Goal: Obtain resource: Download file/media

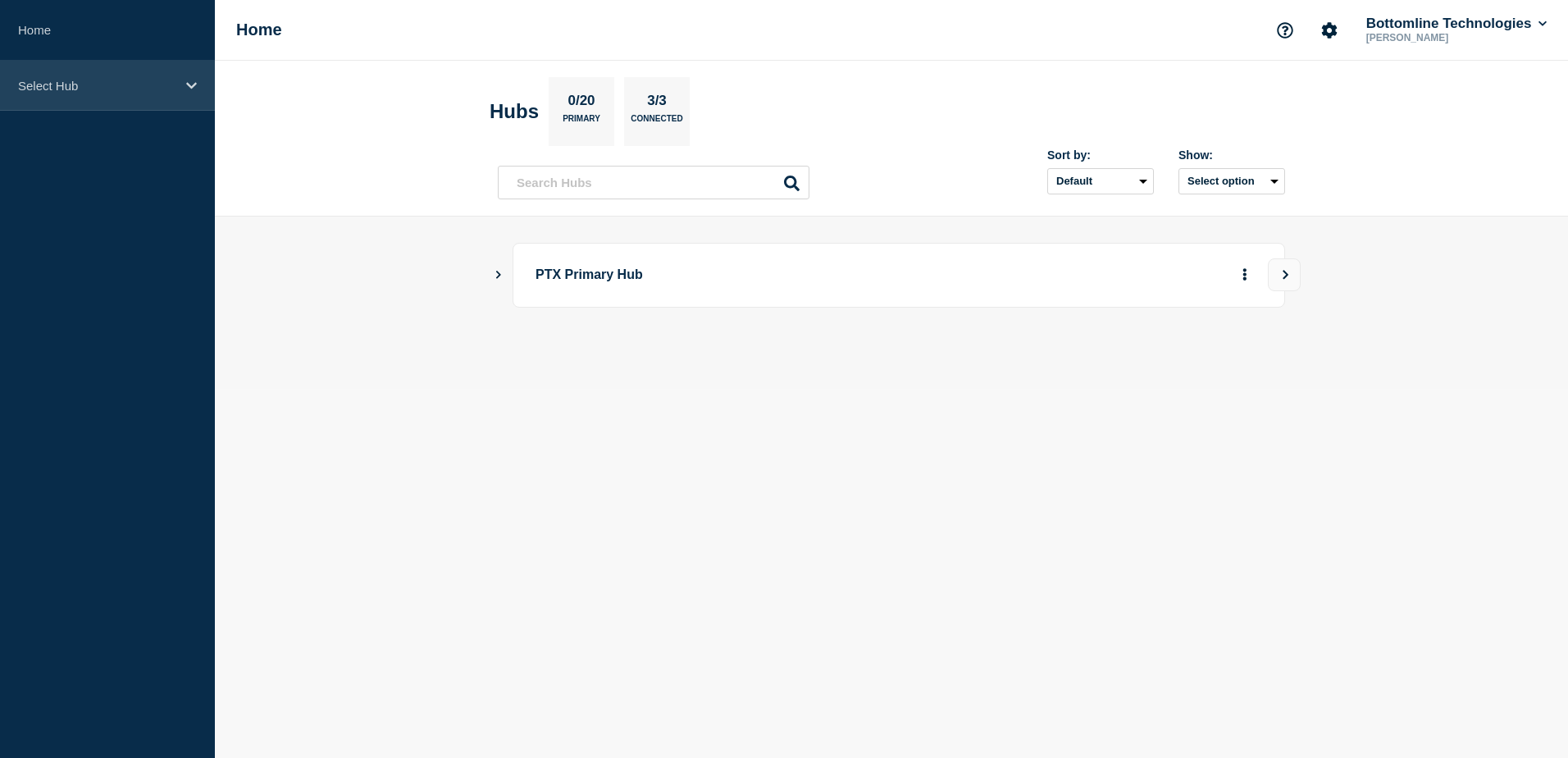
click at [126, 98] on div "Select Hub" at bounding box center [107, 86] width 215 height 50
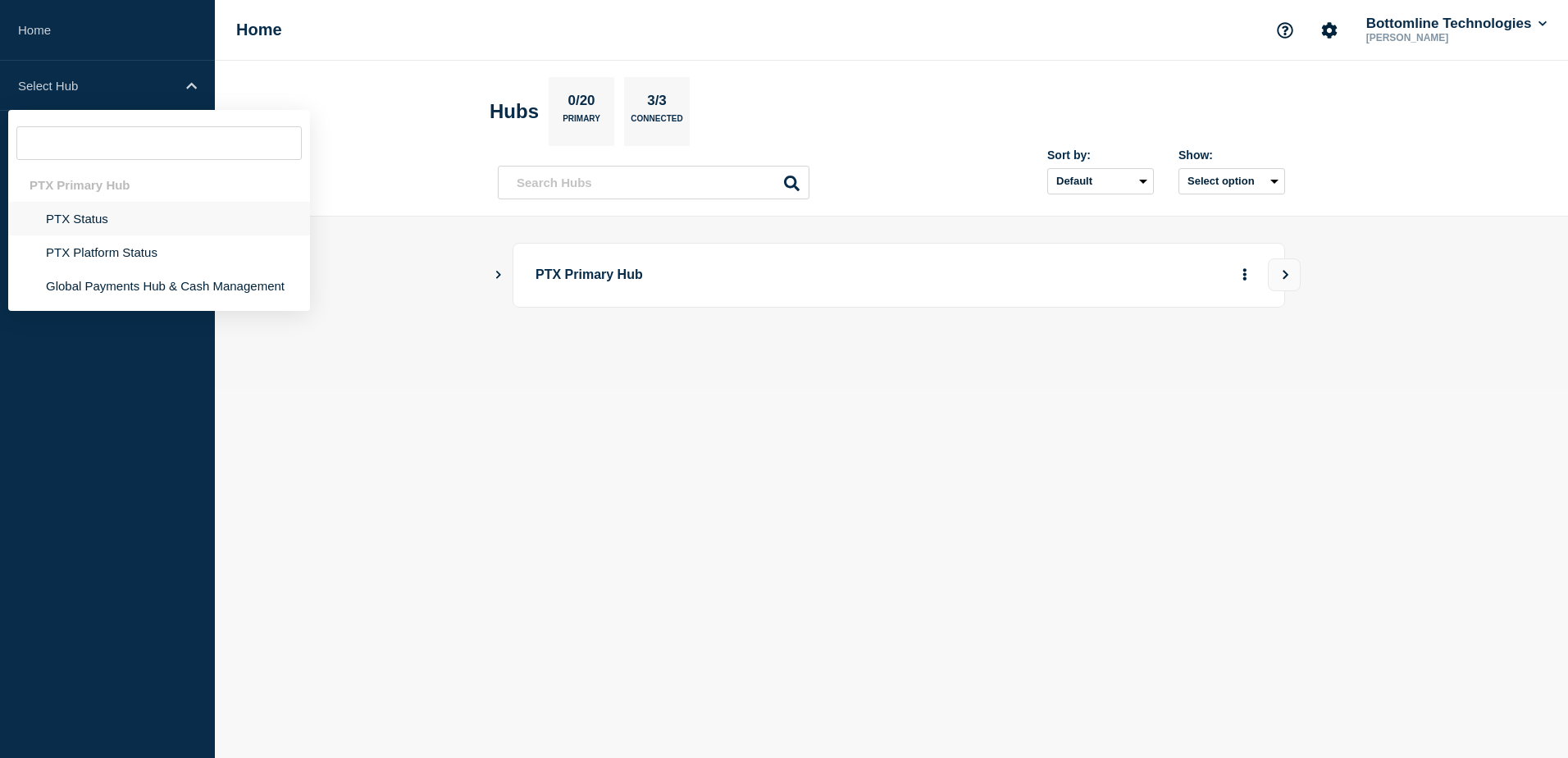
click at [127, 236] on li "PTX Status" at bounding box center [159, 252] width 302 height 34
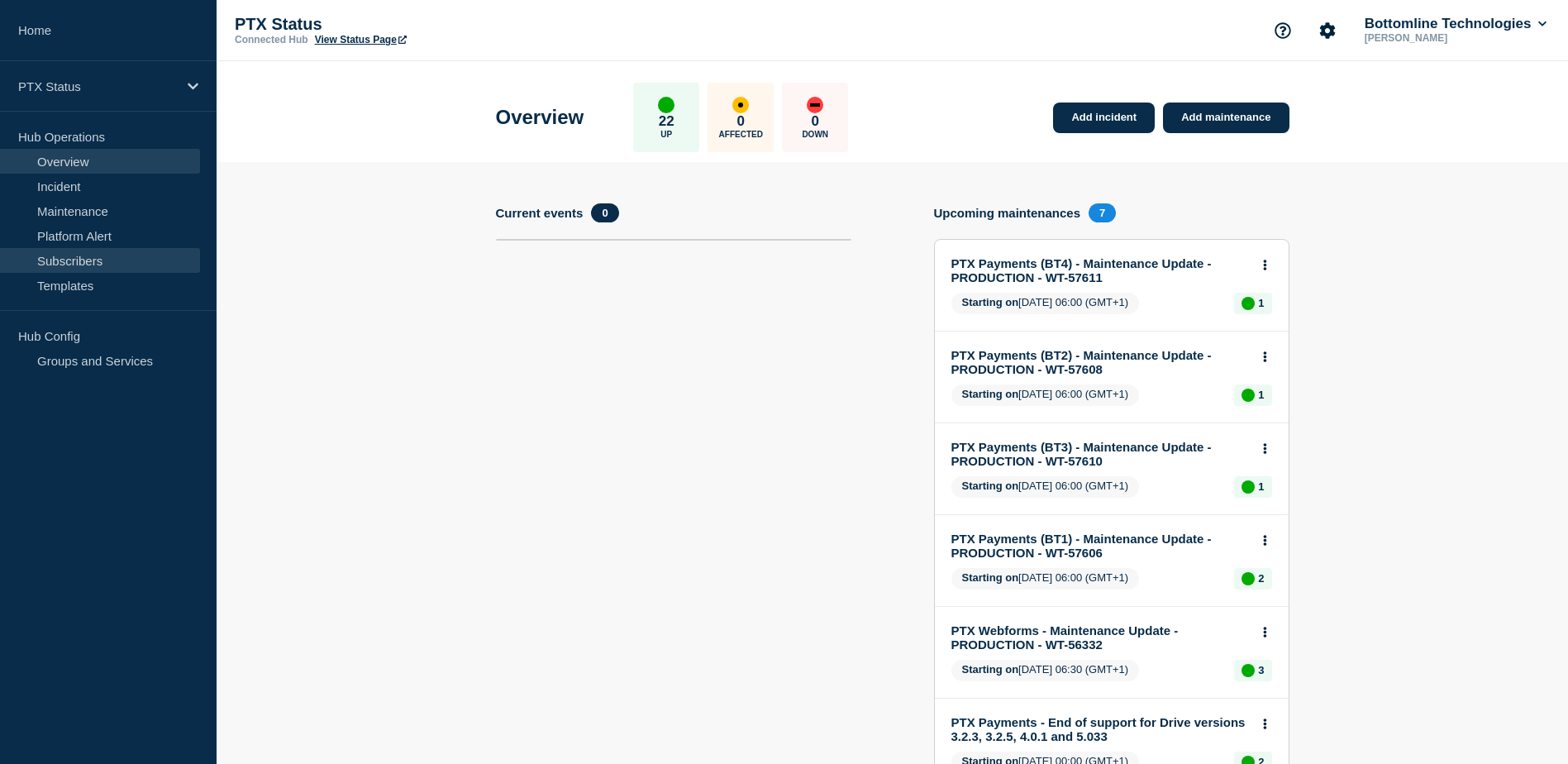
click at [107, 261] on link "Subscribers" at bounding box center [99, 260] width 200 height 25
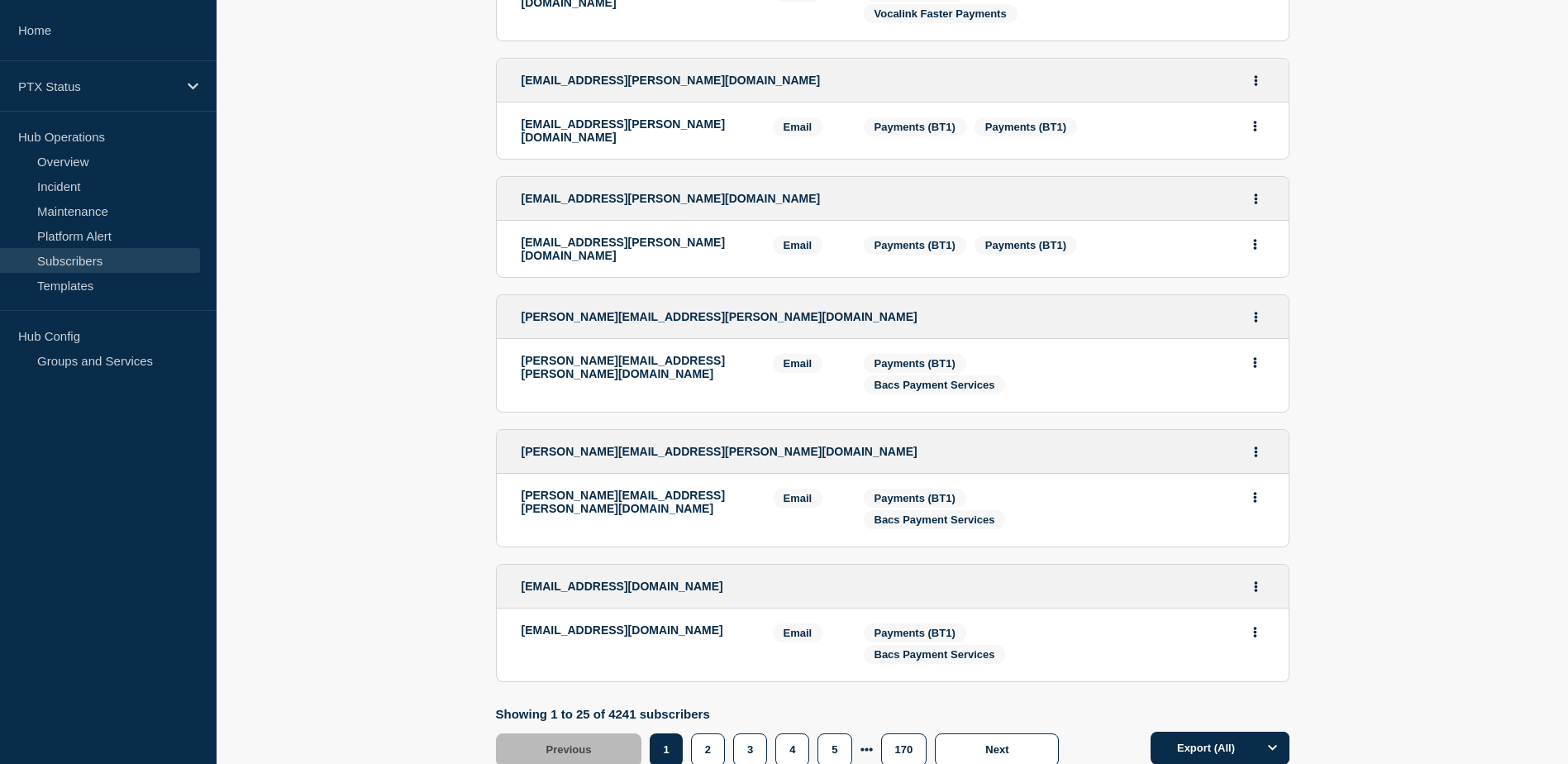
scroll to position [2999, 0]
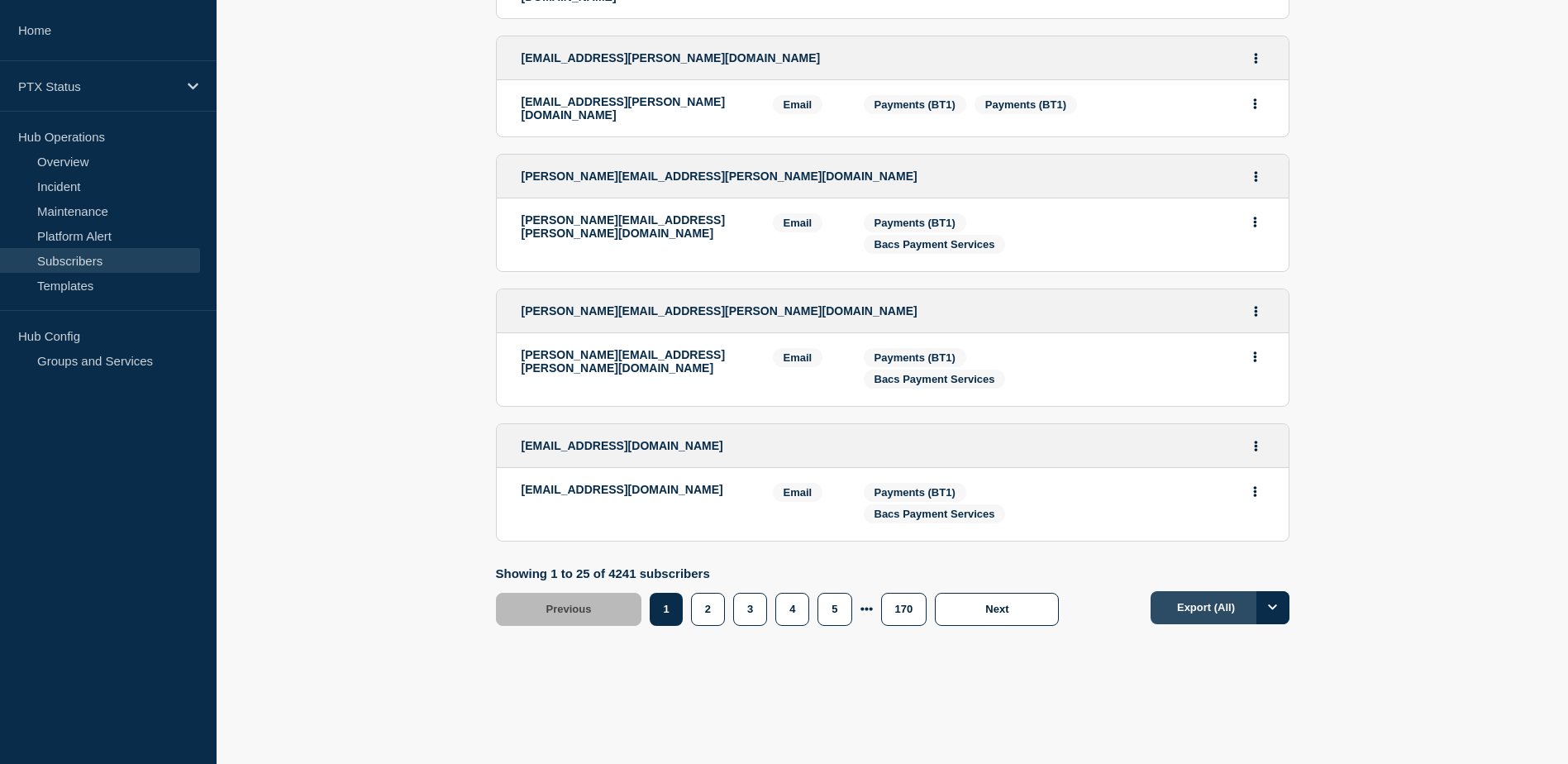
click at [1233, 591] on button "Export (All)" at bounding box center [1221, 608] width 139 height 33
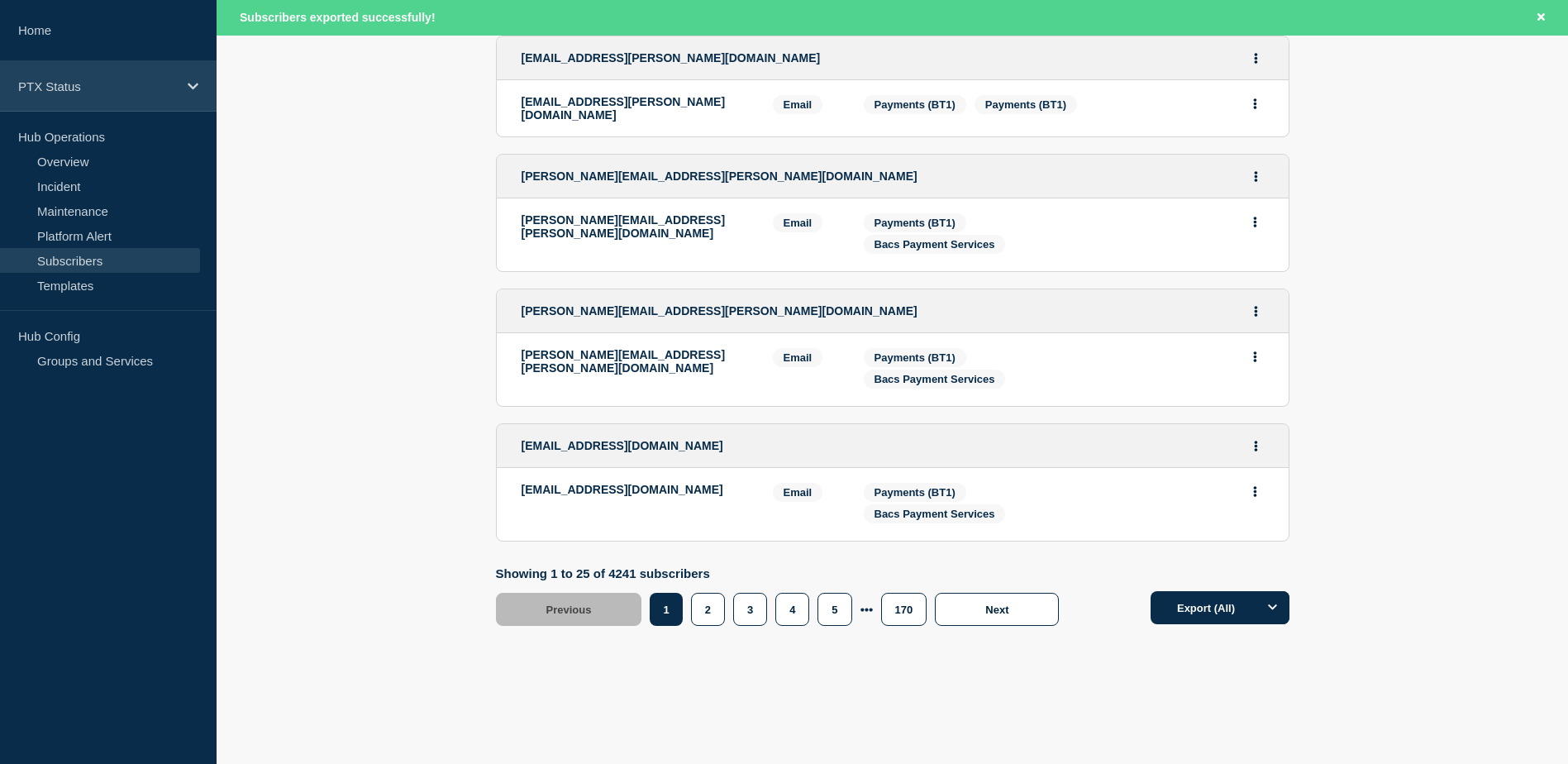
click at [86, 82] on p "PTX Status" at bounding box center [97, 85] width 159 height 14
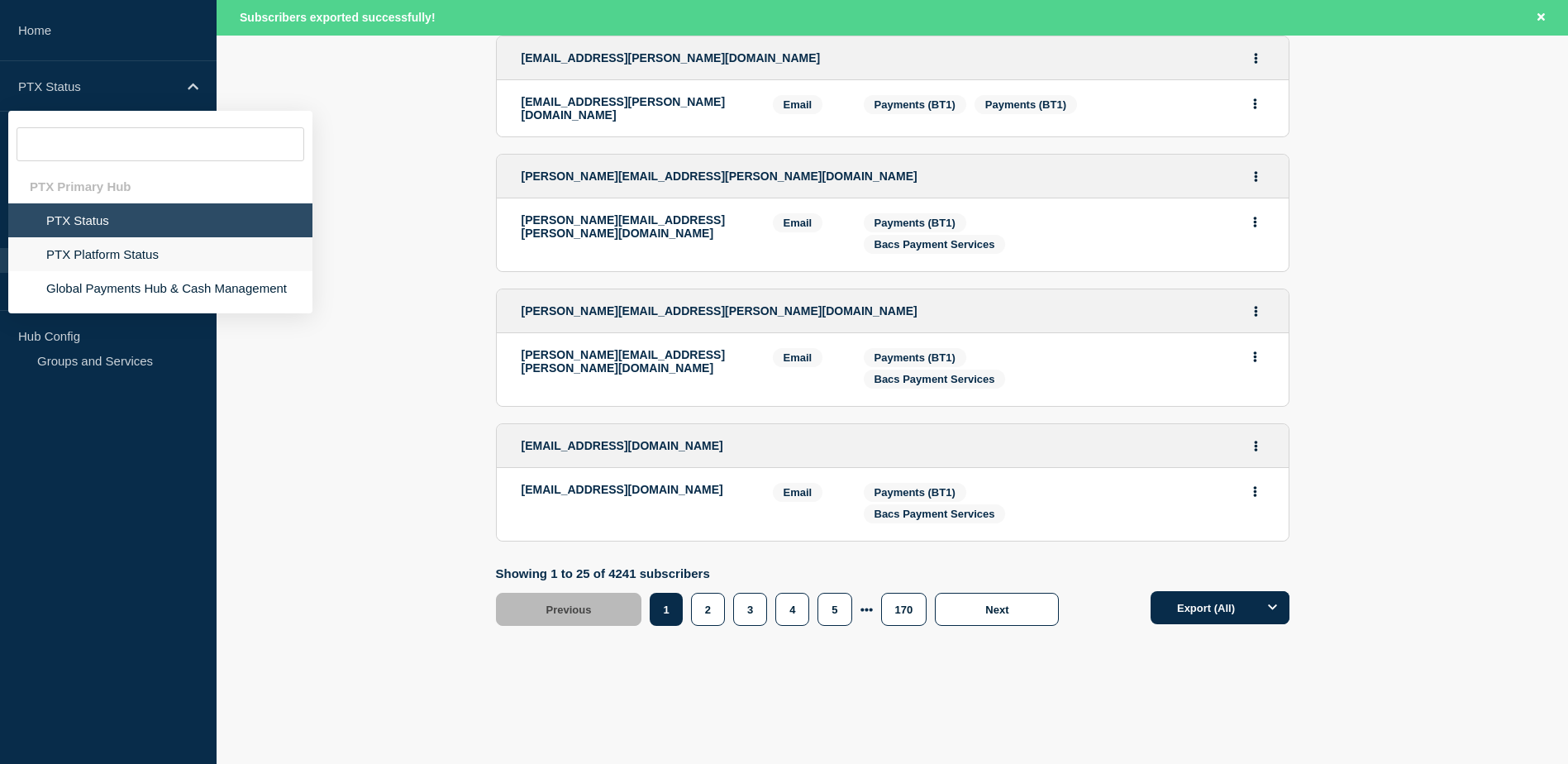
click at [96, 271] on li "PTX Platform Status" at bounding box center [161, 288] width 305 height 34
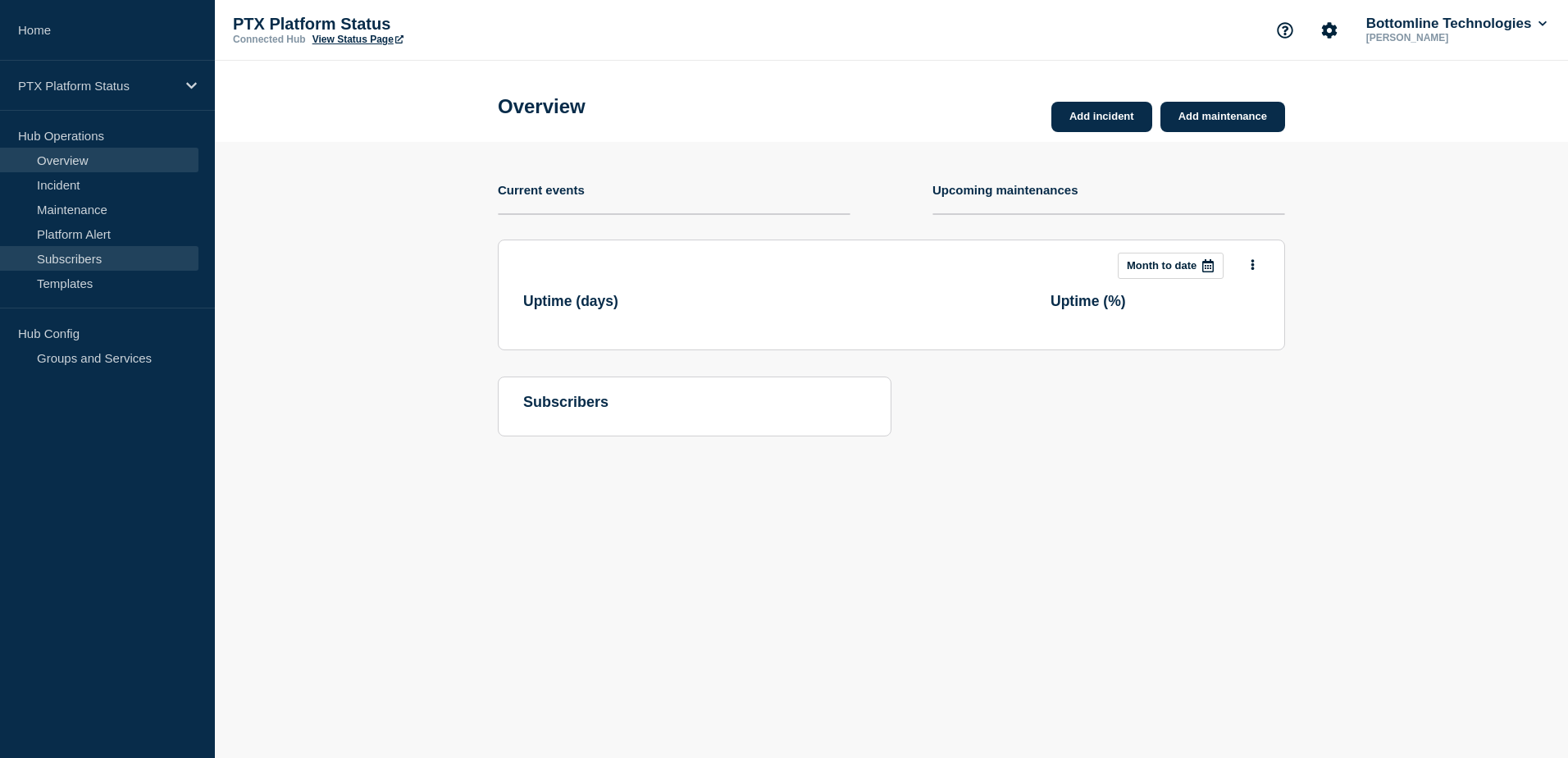
click at [81, 250] on link "Subscribers" at bounding box center [99, 258] width 198 height 25
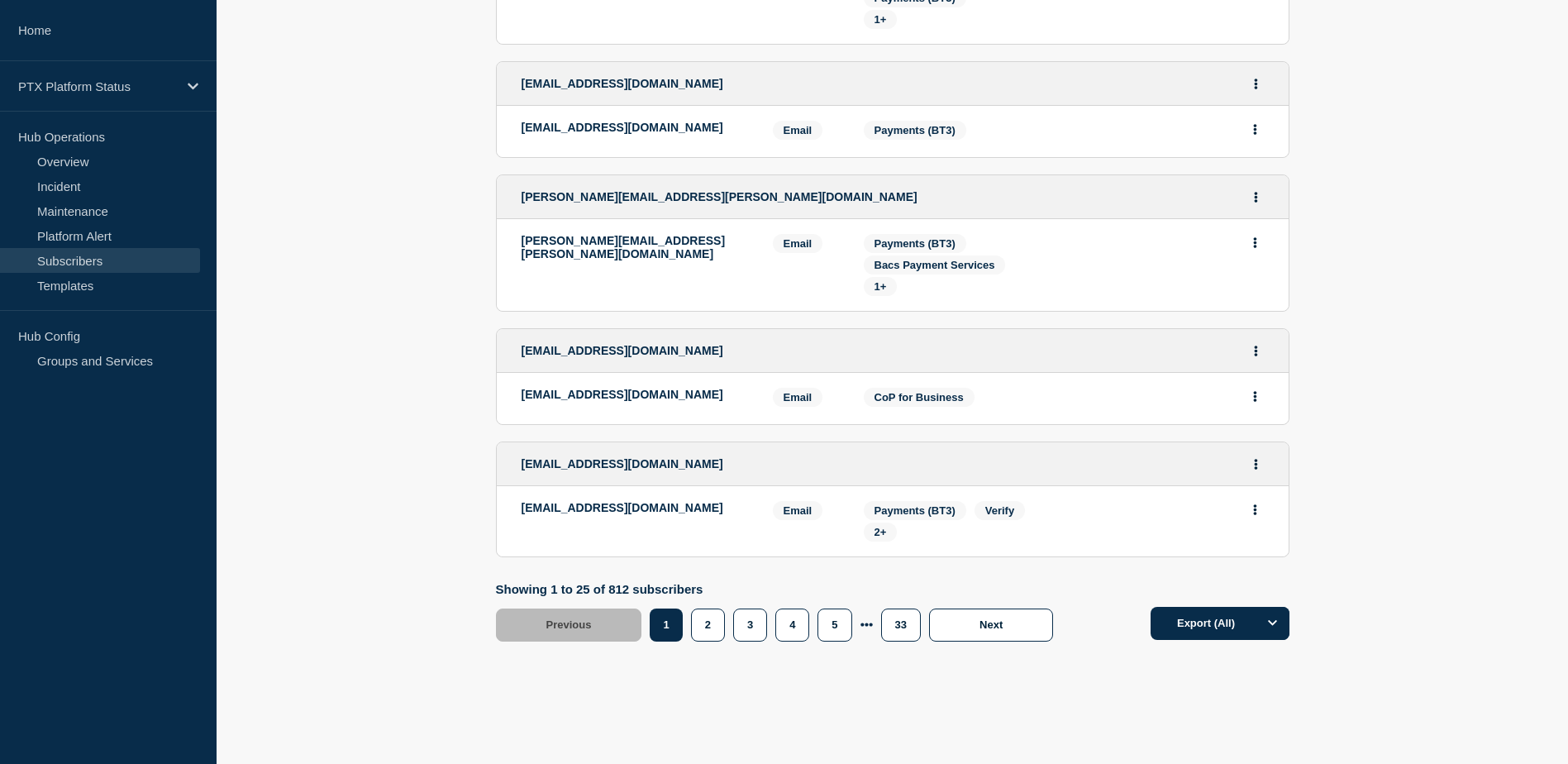
scroll to position [3007, 0]
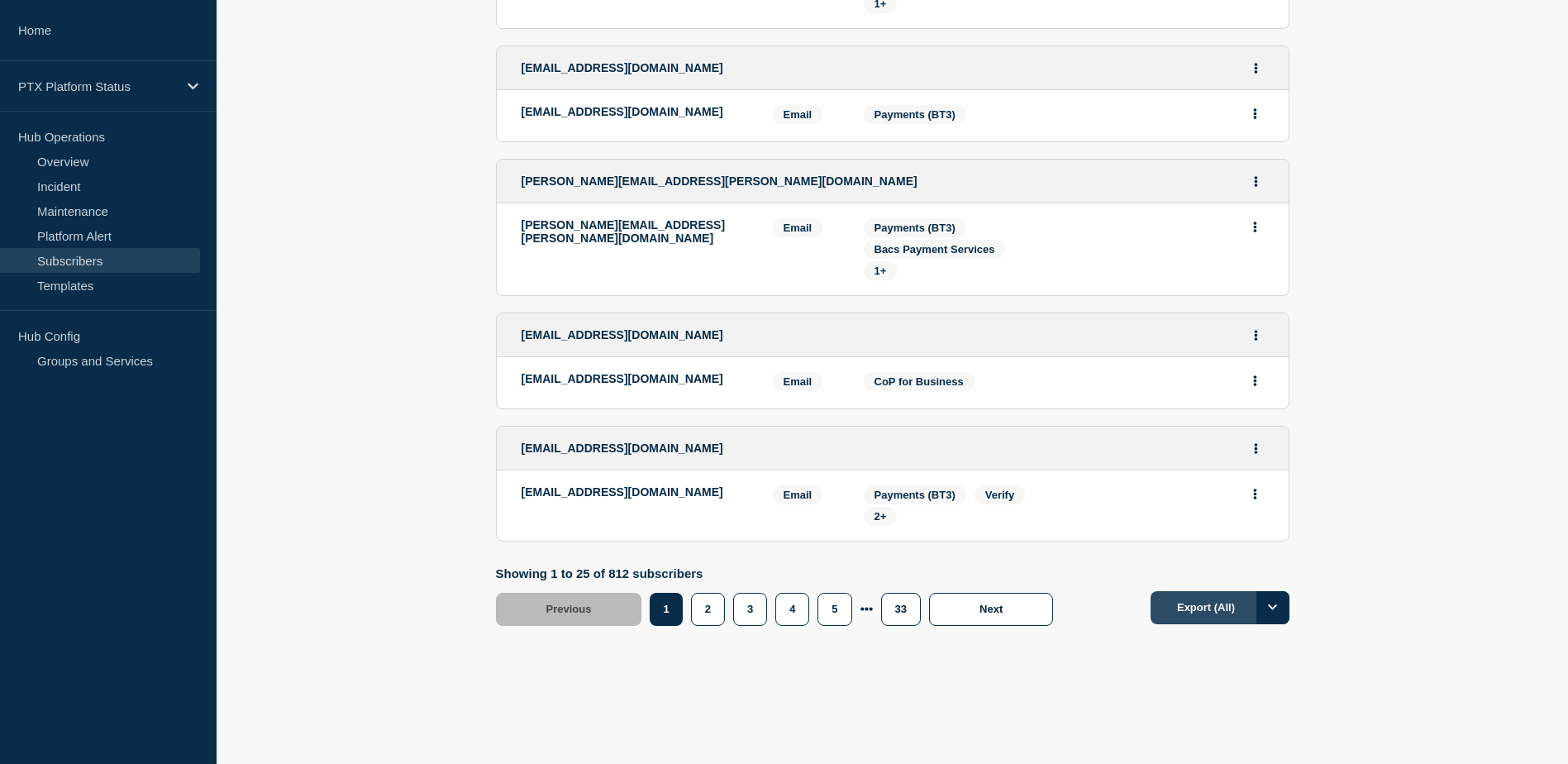
click at [1216, 591] on button "Export (All)" at bounding box center [1221, 608] width 139 height 33
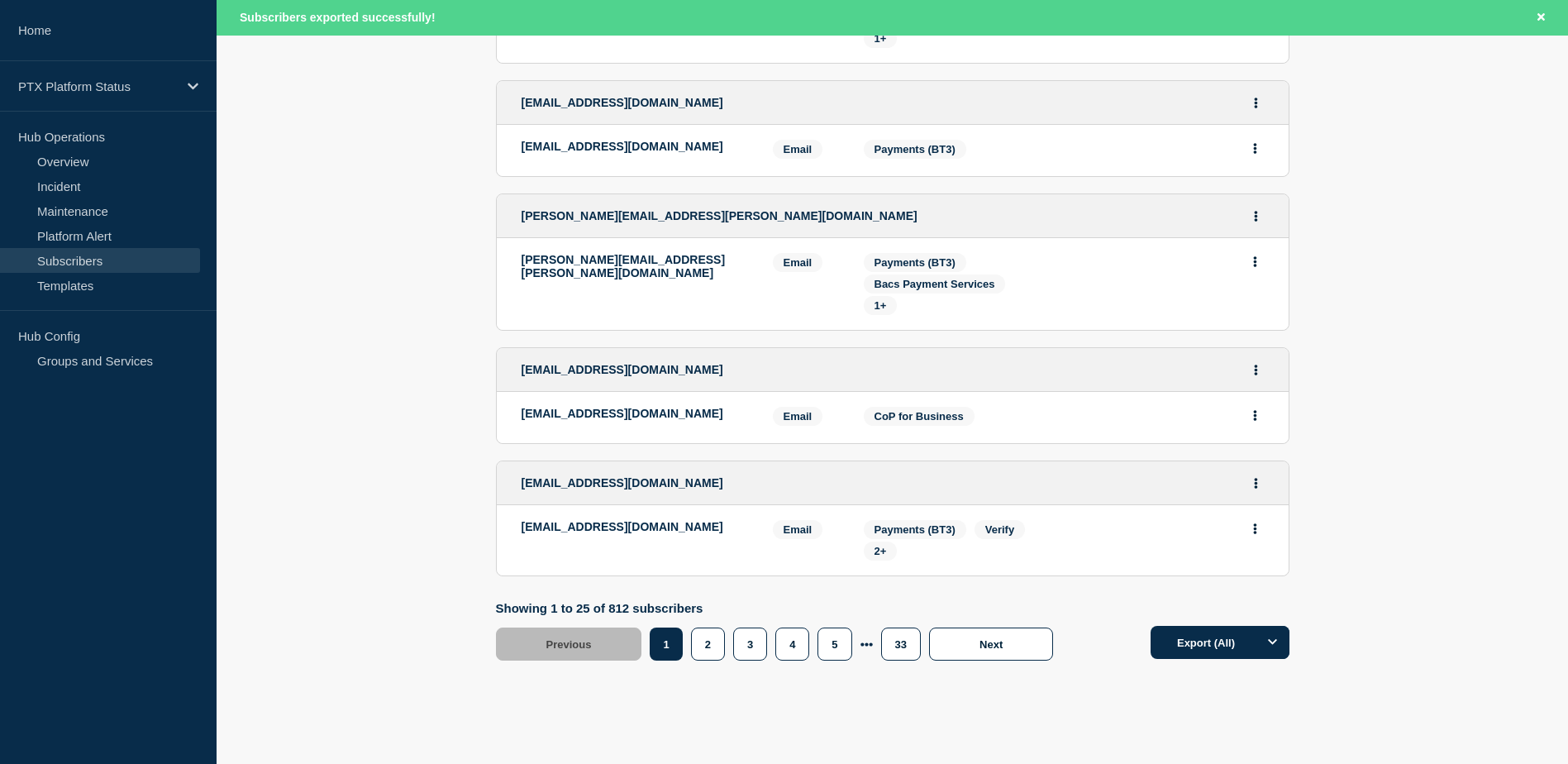
scroll to position [3042, 0]
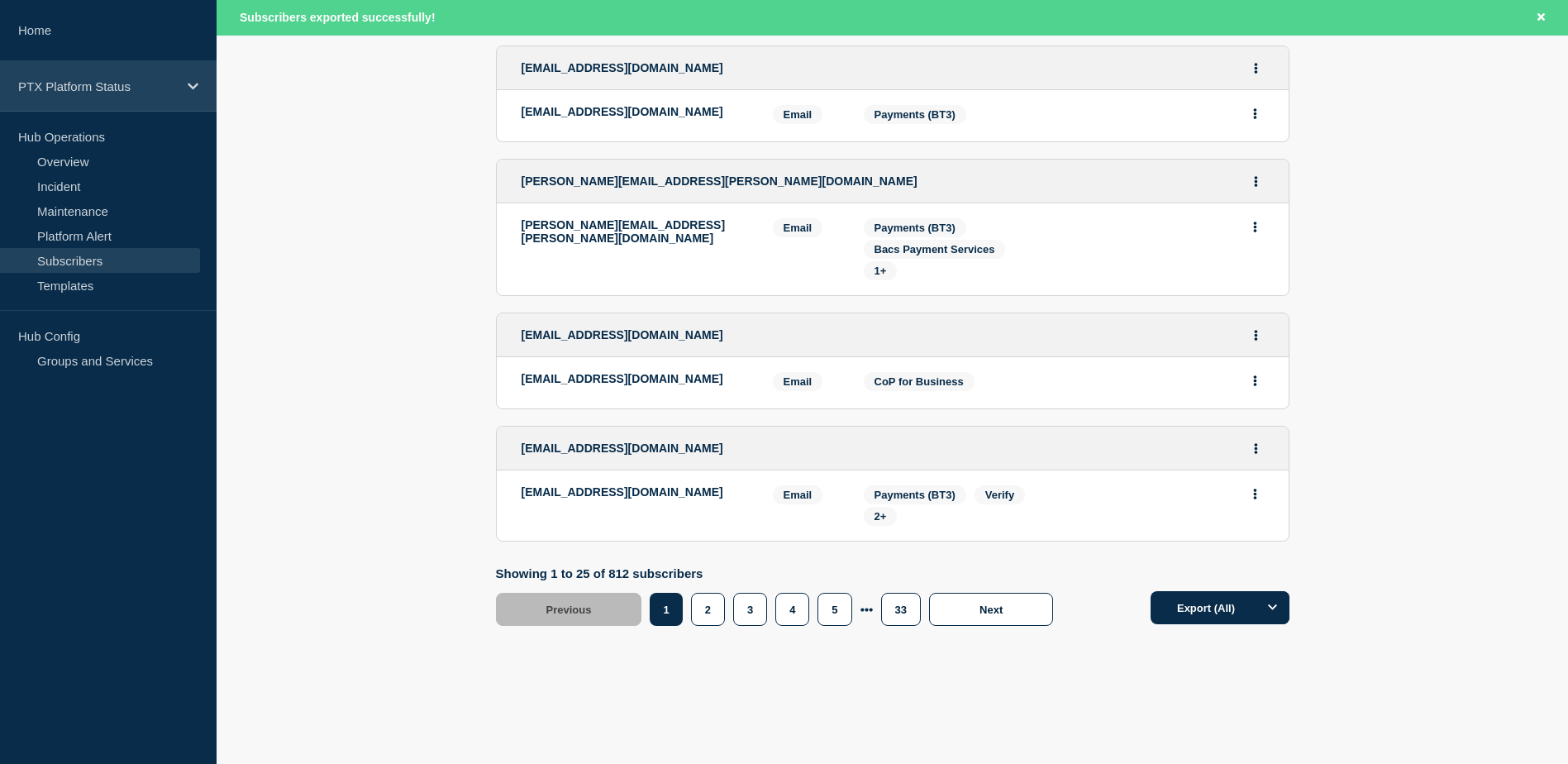
drag, startPoint x: 110, startPoint y: 79, endPoint x: 100, endPoint y: 83, distance: 10.8
click at [110, 79] on p "PTX Platform Status" at bounding box center [97, 85] width 159 height 14
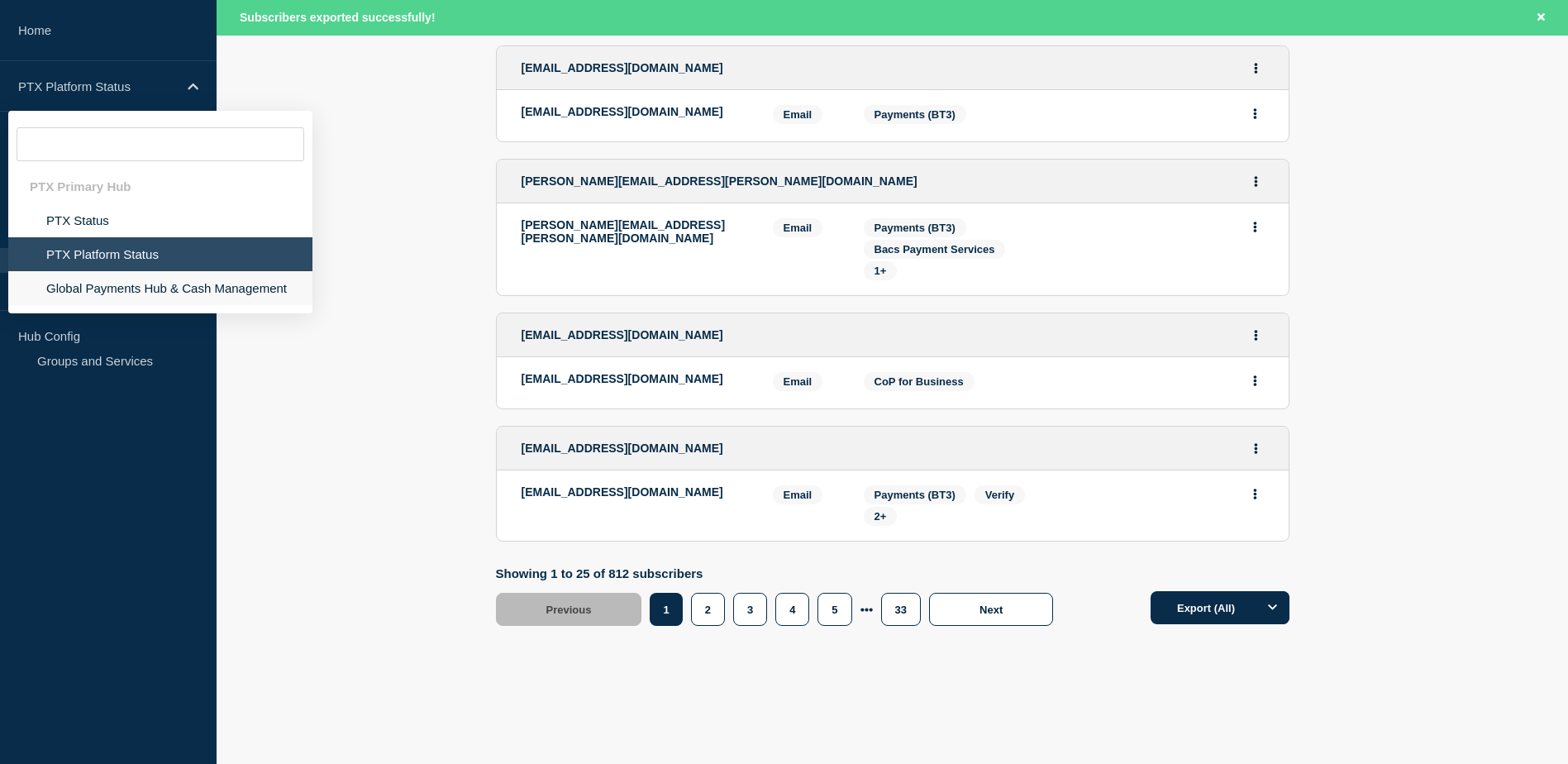
click at [97, 283] on li "Global Payments Hub & Cash Management" at bounding box center [161, 288] width 305 height 34
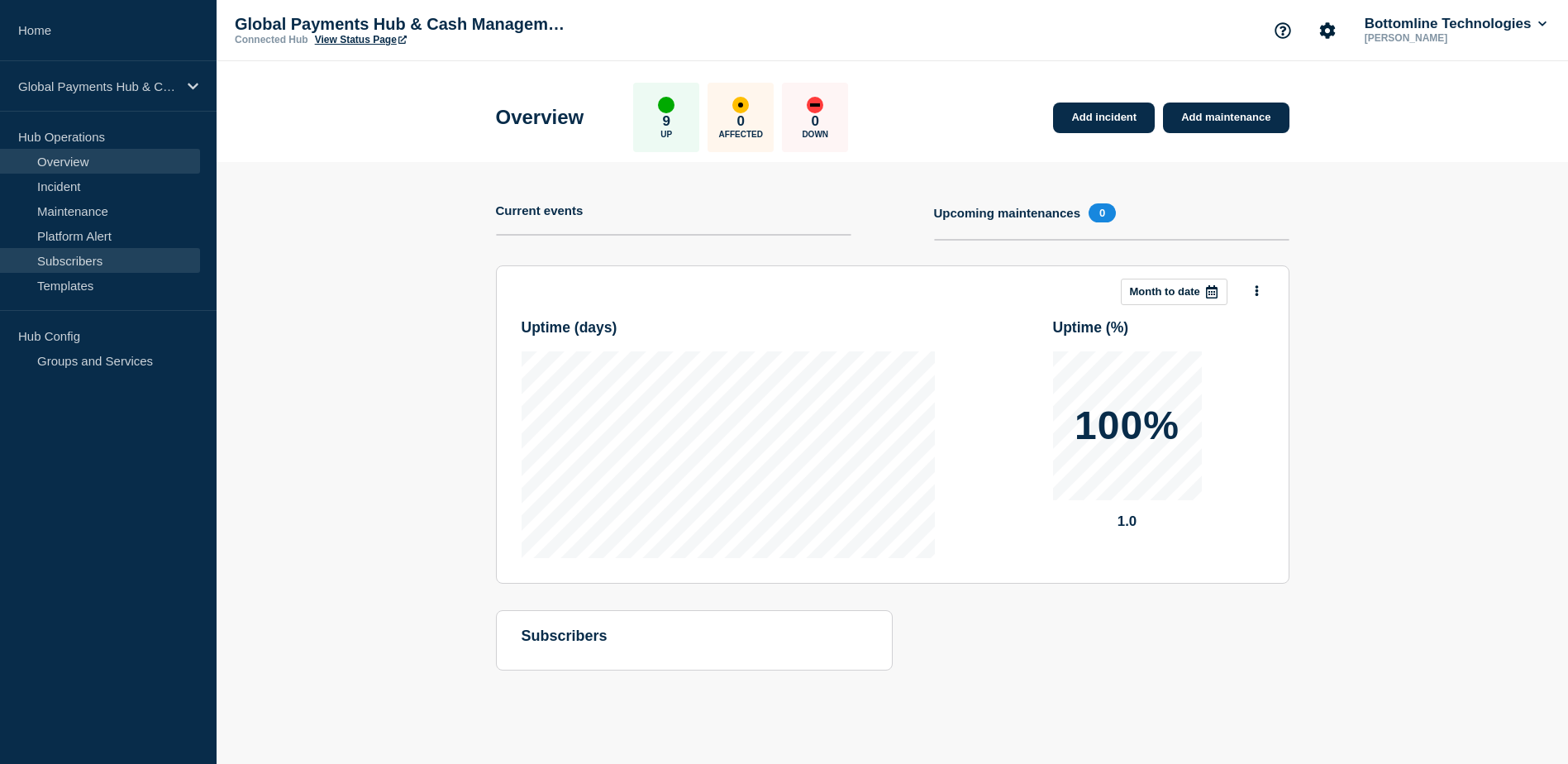
click at [129, 257] on link "Subscribers" at bounding box center [99, 260] width 200 height 25
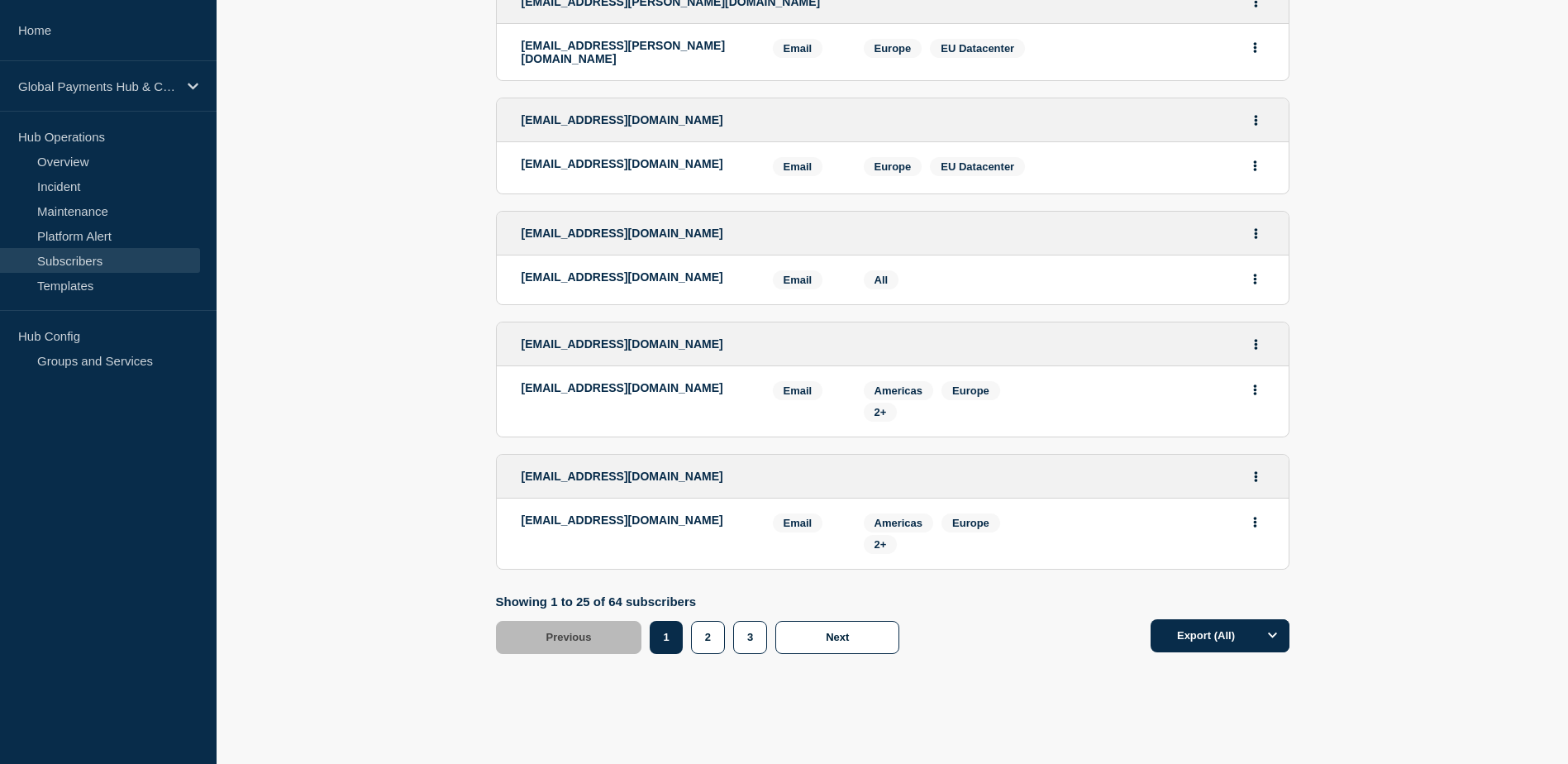
scroll to position [2637, 0]
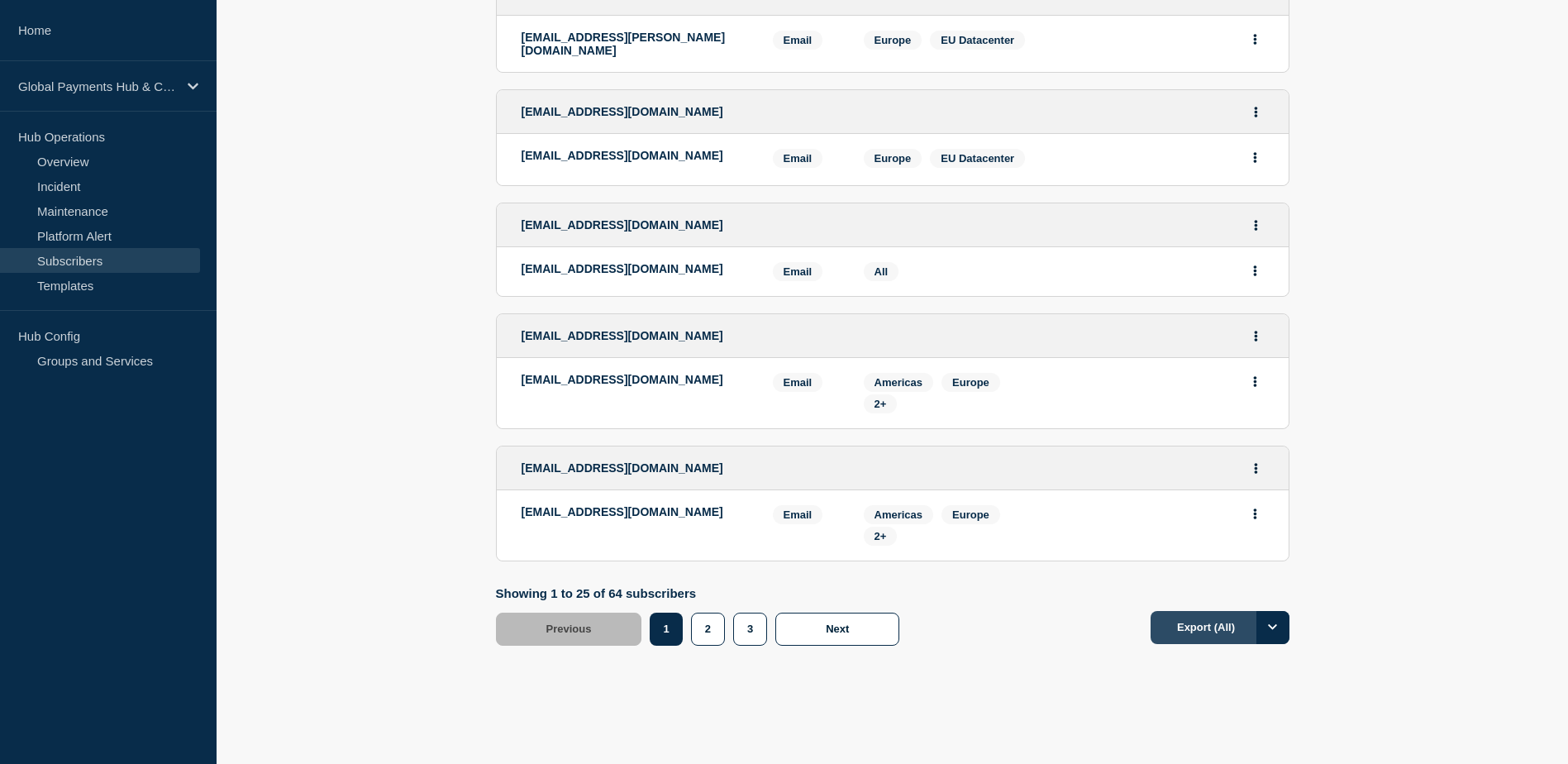
click at [1225, 611] on button "Export (All)" at bounding box center [1221, 628] width 139 height 33
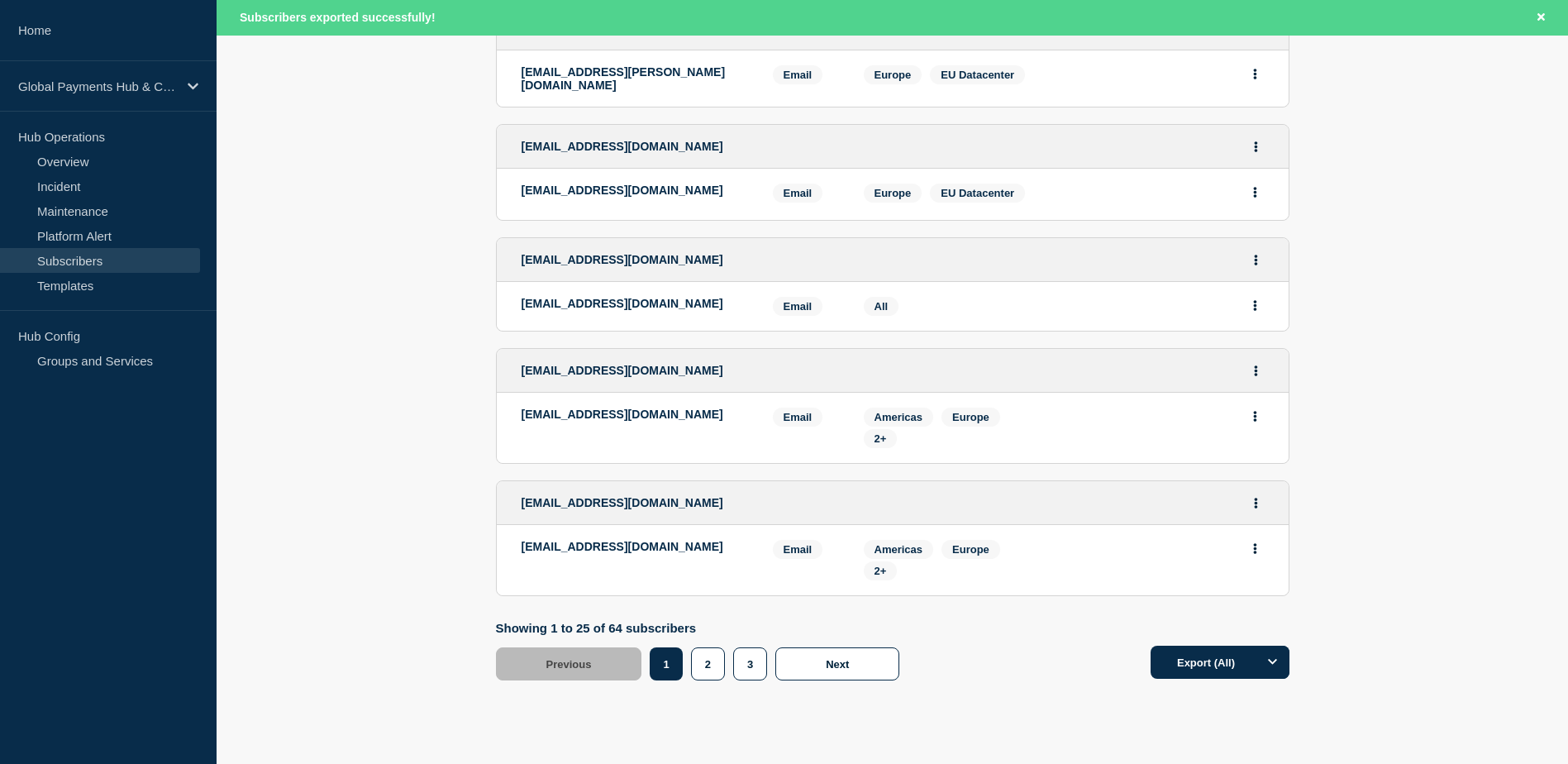
scroll to position [2673, 0]
